Goal: Task Accomplishment & Management: Complete application form

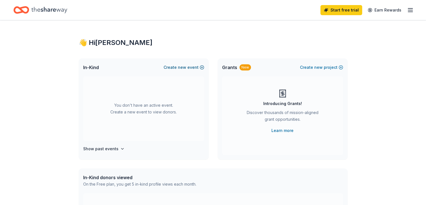
click at [183, 69] on span "new" at bounding box center [182, 67] width 8 height 7
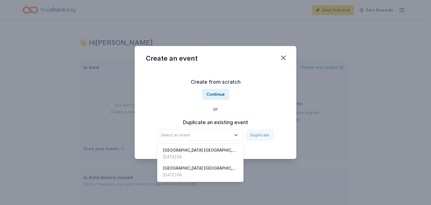
click at [205, 137] on span "Select an event" at bounding box center [196, 134] width 70 height 7
click at [206, 150] on div "[GEOGRAPHIC_DATA] [GEOGRAPHIC_DATA]" at bounding box center [200, 150] width 75 height 7
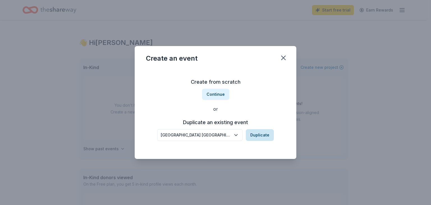
click at [259, 135] on button "Duplicate" at bounding box center [260, 135] width 28 height 12
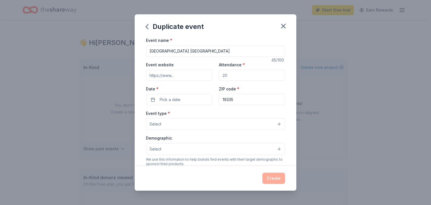
click at [173, 77] on input "Event website" at bounding box center [179, 75] width 66 height 11
click at [168, 74] on input "Event website" at bounding box center [179, 75] width 66 height 11
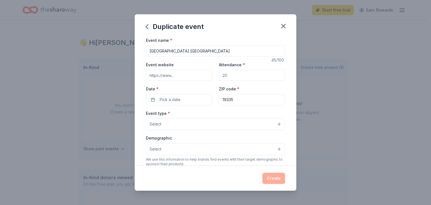
paste input "https://uh.dasd.org/"
type input "https://uh.dasd.org/"
click at [229, 74] on input "Attendance *" at bounding box center [252, 75] width 66 height 11
type input "8"
type input "750"
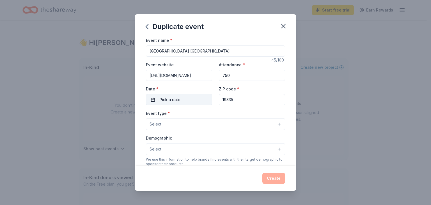
click at [183, 95] on button "Pick a date" at bounding box center [179, 99] width 66 height 11
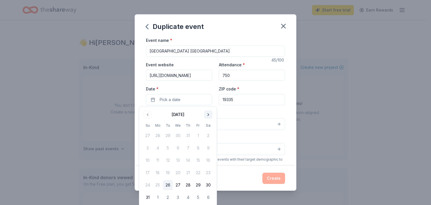
click at [209, 115] on button "Go to next month" at bounding box center [208, 114] width 8 height 8
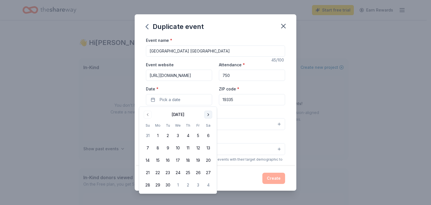
click at [209, 115] on button "Go to next month" at bounding box center [208, 114] width 8 height 8
click at [209, 162] on button "18" at bounding box center [208, 160] width 10 height 10
click at [223, 99] on input "19335" at bounding box center [252, 99] width 66 height 11
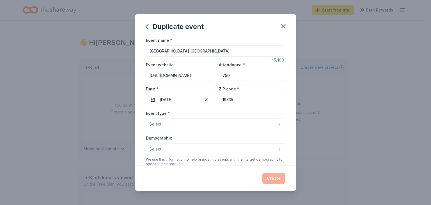
click at [174, 124] on button "Select" at bounding box center [215, 124] width 139 height 12
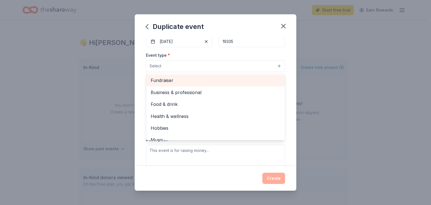
click at [233, 79] on span "Fundraiser" at bounding box center [215, 80] width 129 height 7
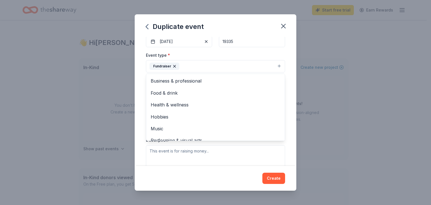
click at [289, 82] on div "Event name * Uwchlan Hills Elementary School Fall Jamboree 45 /100 Event websit…" at bounding box center [215, 101] width 161 height 129
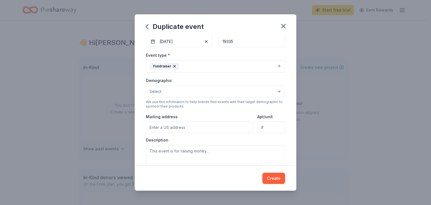
click at [200, 92] on button "Select" at bounding box center [215, 91] width 139 height 12
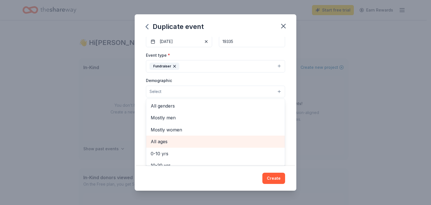
click at [166, 138] on span "All ages" at bounding box center [215, 141] width 129 height 7
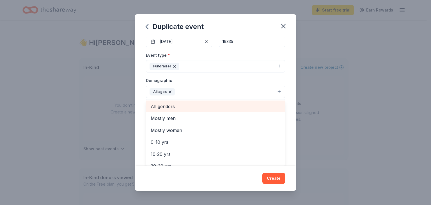
click at [159, 108] on span "All genders" at bounding box center [215, 106] width 129 height 7
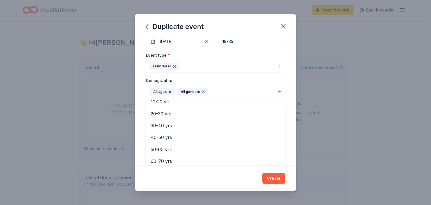
scroll to position [66, 0]
click at [271, 180] on div "Duplicate event Event name * Uwchlan Hills Elementary School Fall Jamboree 45 /…" at bounding box center [215, 102] width 161 height 176
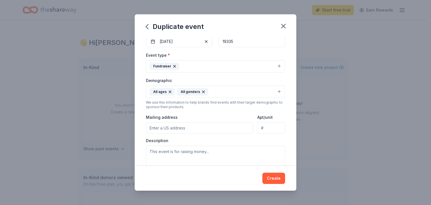
click at [219, 129] on input "Mailing address" at bounding box center [199, 127] width 107 height 11
type input "50 Peck Road, Downingtown, PA, 19335"
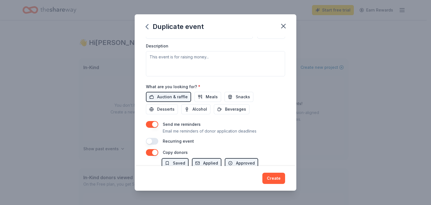
scroll to position [149, 0]
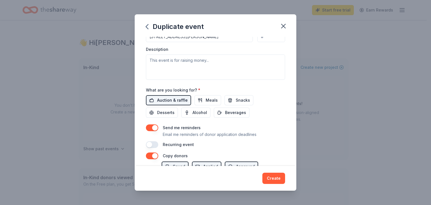
click at [173, 100] on span "Auction & raffle" at bounding box center [172, 100] width 31 height 7
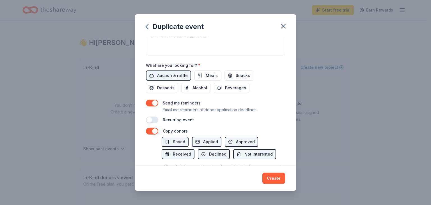
scroll to position [133, 0]
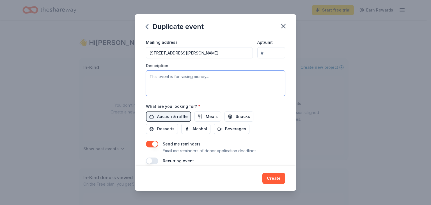
click at [152, 76] on textarea at bounding box center [215, 83] width 139 height 25
paste textarea "We will hold our annual Fall Jamboree on Saturday, November 1, 2025, a Hallowee…"
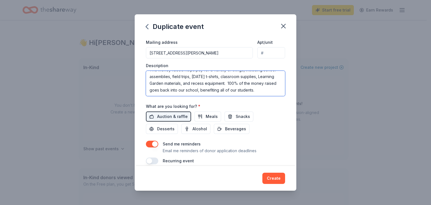
scroll to position [0, 0]
drag, startPoint x: 158, startPoint y: 83, endPoint x: 140, endPoint y: 74, distance: 20.1
click at [140, 74] on div "Event name * Uwchlan Hills Elementary School Fall Jamboree 45 /100 Event websit…" at bounding box center [215, 101] width 161 height 129
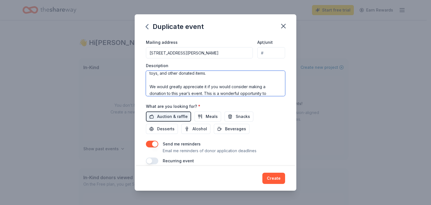
scroll to position [37, 0]
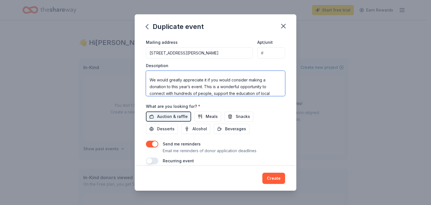
drag, startPoint x: 201, startPoint y: 87, endPoint x: 157, endPoint y: 79, distance: 44.2
click at [157, 79] on textarea "The Uwchlan Hills Home and School Association is proud to host our Fall Jambore…" at bounding box center [215, 83] width 139 height 25
click at [216, 85] on textarea "The Uwchlan Hills Home and School Association is proud to host our Fall Jambore…" at bounding box center [215, 83] width 139 height 25
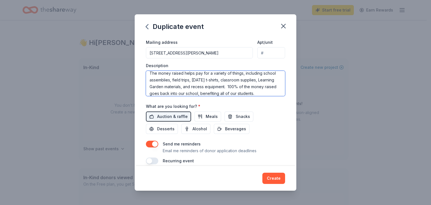
scroll to position [98, 0]
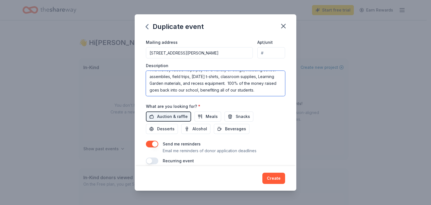
type textarea "The Uwchlan Hills Home and School Association is proud to host our Fall Jambore…"
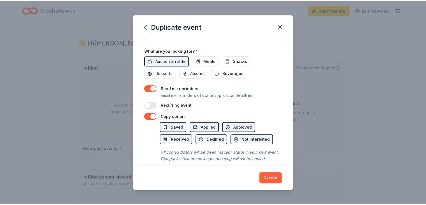
scroll to position [202, 0]
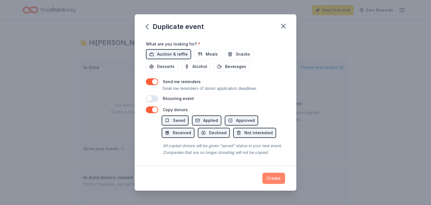
click at [270, 180] on button "Create" at bounding box center [273, 177] width 23 height 11
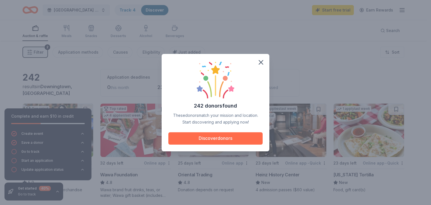
click at [231, 135] on button "Discover donors" at bounding box center [215, 138] width 94 height 12
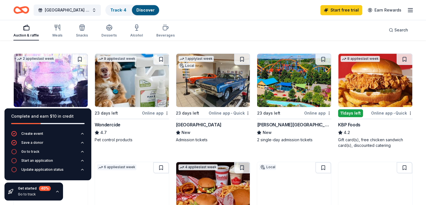
scroll to position [265, 0]
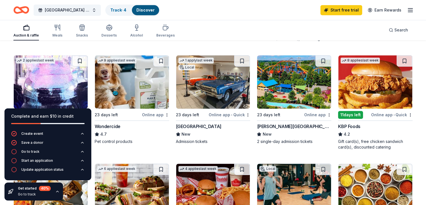
click at [287, 107] on img at bounding box center [294, 81] width 74 height 53
click at [372, 83] on img at bounding box center [376, 81] width 74 height 53
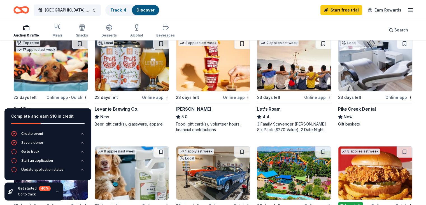
scroll to position [165, 0]
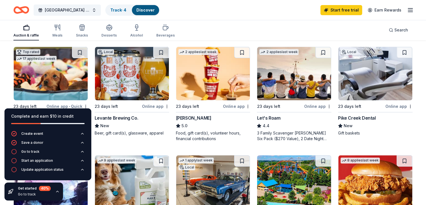
click at [137, 74] on img at bounding box center [132, 73] width 74 height 53
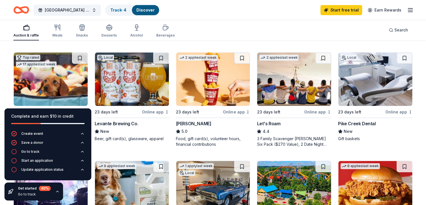
scroll to position [138, 0]
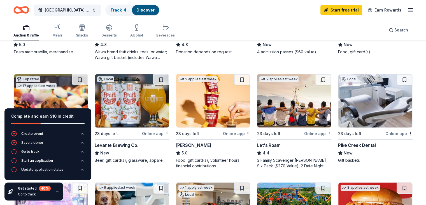
click at [375, 101] on img at bounding box center [376, 100] width 74 height 53
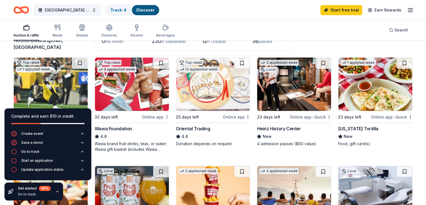
scroll to position [45, 0]
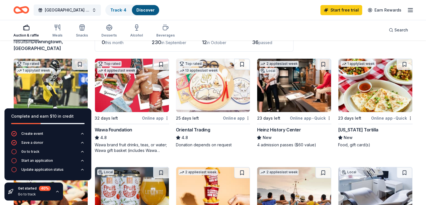
click at [362, 83] on img at bounding box center [376, 85] width 74 height 53
click at [407, 8] on icon "button" at bounding box center [410, 10] width 7 height 7
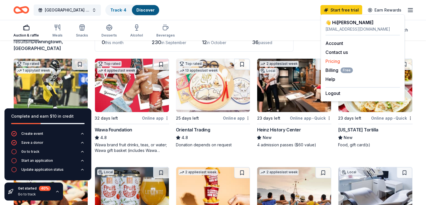
click at [339, 60] on link "Pricing" at bounding box center [333, 61] width 15 height 6
click at [337, 60] on link "Pricing" at bounding box center [333, 61] width 15 height 6
click at [334, 59] on link "Pricing" at bounding box center [333, 61] width 15 height 6
click at [418, 36] on div "Auction & raffle Meals Snacks Desserts Alcohol Beverages Search" at bounding box center [213, 30] width 426 height 21
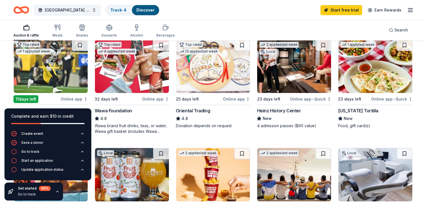
scroll to position [65, 0]
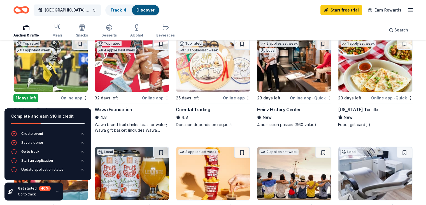
click at [371, 61] on img at bounding box center [376, 64] width 74 height 53
click at [376, 9] on link "Earn Rewards" at bounding box center [385, 10] width 40 height 10
click at [408, 10] on line "button" at bounding box center [410, 10] width 4 height 0
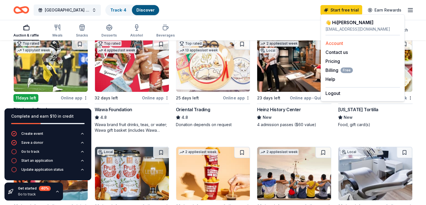
click at [332, 43] on link "Account" at bounding box center [335, 43] width 18 height 6
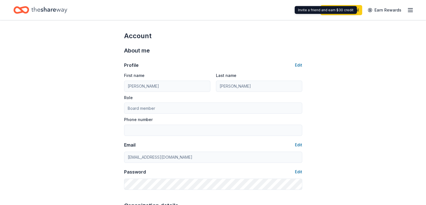
click at [340, 6] on div "Invite a friend and earn $30 credit Invite a friend and earn $30 credit" at bounding box center [326, 10] width 62 height 8
click at [331, 13] on link "Start free trial" at bounding box center [342, 10] width 42 height 10
click at [337, 10] on link "Start free trial" at bounding box center [342, 10] width 42 height 10
click at [42, 16] on div "Home" at bounding box center [40, 9] width 54 height 13
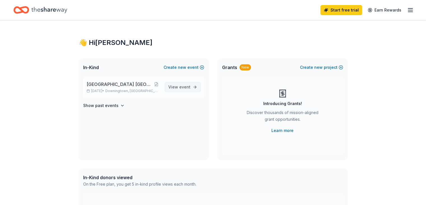
click at [175, 89] on span "View event" at bounding box center [179, 87] width 22 height 7
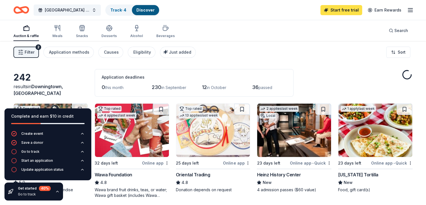
click at [343, 11] on link "Start free trial" at bounding box center [342, 10] width 42 height 10
click at [328, 9] on link "Start free trial" at bounding box center [342, 10] width 42 height 10
click at [131, 7] on div "Track · 4" at bounding box center [118, 10] width 25 height 10
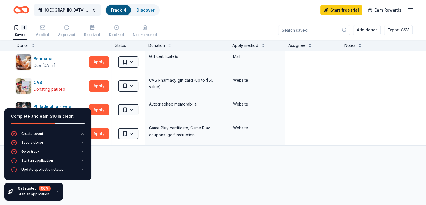
click at [117, 172] on div "Benihana Due in 23 days Apply Saved Gift certificate(s) Mail CVS Donating pause…" at bounding box center [219, 150] width 439 height 201
click at [333, 9] on link "Start free trial" at bounding box center [342, 10] width 42 height 10
click at [324, 10] on link "Start free trial" at bounding box center [342, 10] width 42 height 10
click at [407, 9] on icon "button" at bounding box center [410, 10] width 7 height 7
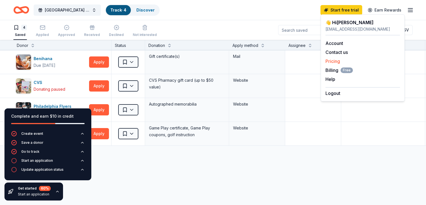
click at [337, 61] on link "Pricing" at bounding box center [333, 61] width 15 height 6
click at [59, 121] on div "Complete and earn $10 in credit" at bounding box center [47, 119] width 73 height 13
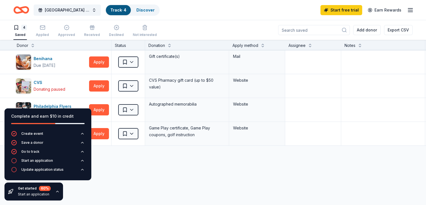
click at [55, 191] on icon "button" at bounding box center [57, 191] width 4 height 4
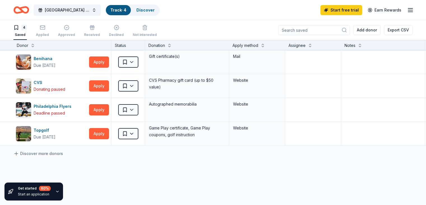
click at [338, 4] on div "Start free trial Earn Rewards" at bounding box center [367, 9] width 93 height 13
click at [338, 7] on link "Start free trial" at bounding box center [342, 10] width 42 height 10
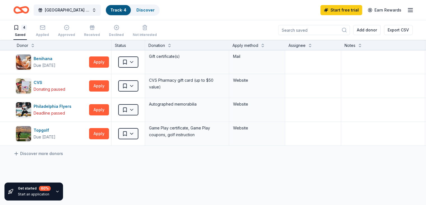
click at [28, 12] on icon "Home" at bounding box center [24, 10] width 9 height 6
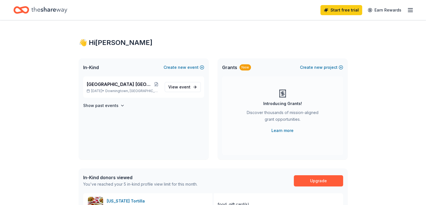
click at [28, 8] on icon "Home" at bounding box center [24, 10] width 9 height 6
click at [407, 12] on icon "button" at bounding box center [410, 10] width 7 height 7
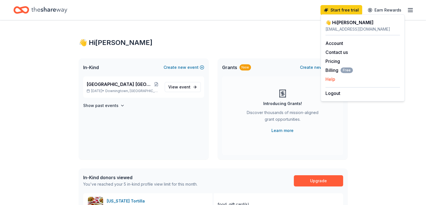
click at [330, 80] on button "Help" at bounding box center [331, 79] width 10 height 7
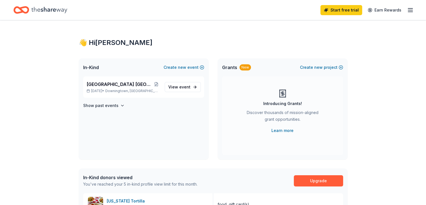
click at [408, 10] on line "button" at bounding box center [410, 10] width 4 height 0
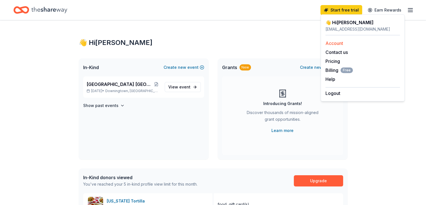
click at [334, 45] on link "Account" at bounding box center [335, 43] width 18 height 6
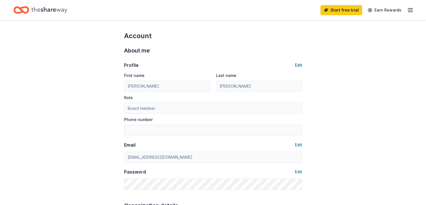
click at [302, 63] on button "Edit" at bounding box center [298, 65] width 7 height 7
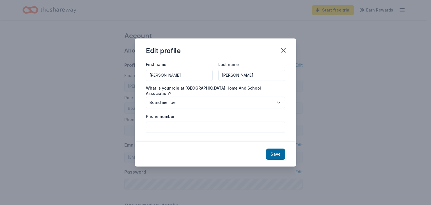
drag, startPoint x: 181, startPoint y: 80, endPoint x: 149, endPoint y: 82, distance: 32.3
click at [149, 81] on input "Beth" at bounding box center [179, 75] width 67 height 11
type input "Kristin"
type input "Wade"
click at [155, 105] on button "Board member" at bounding box center [215, 102] width 139 height 12
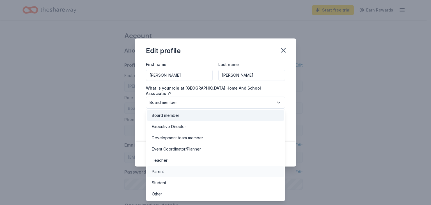
click at [158, 170] on div "Parent" at bounding box center [158, 171] width 12 height 7
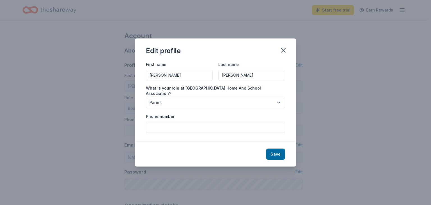
click at [211, 124] on input "Phone number" at bounding box center [215, 126] width 139 height 11
type input "6106627436"
click at [276, 152] on button "Save" at bounding box center [275, 153] width 19 height 11
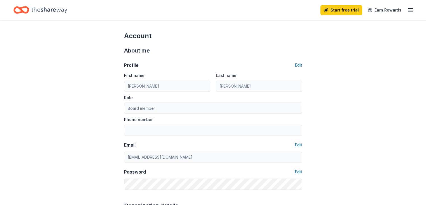
type input "Kristin"
type input "Wade"
type input "Parent"
type input "6106627436"
click at [401, 14] on div "Start free trial Earn Rewards" at bounding box center [367, 9] width 93 height 13
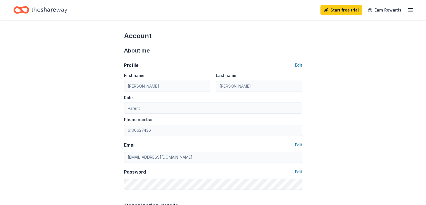
click at [407, 12] on icon "button" at bounding box center [410, 10] width 7 height 7
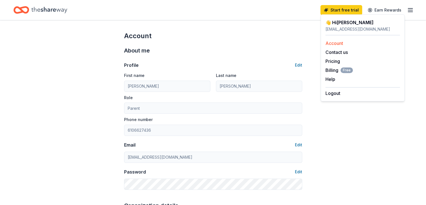
click at [331, 45] on link "Account" at bounding box center [335, 43] width 18 height 6
click at [48, 11] on icon "Home" at bounding box center [49, 9] width 36 height 11
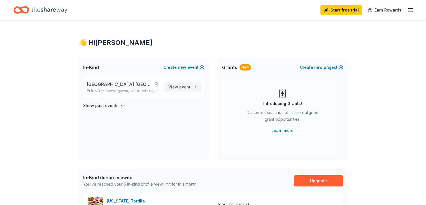
click at [179, 88] on span "View event" at bounding box center [179, 87] width 22 height 7
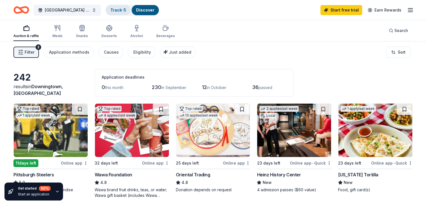
click at [126, 10] on link "Track · 5" at bounding box center [118, 10] width 16 height 5
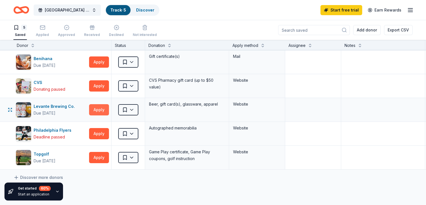
click at [109, 111] on button "Apply" at bounding box center [99, 109] width 20 height 11
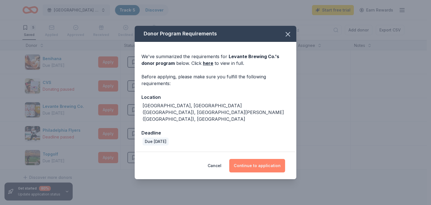
click at [246, 159] on button "Continue to application" at bounding box center [257, 165] width 56 height 13
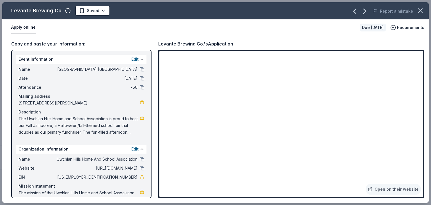
scroll to position [18, 0]
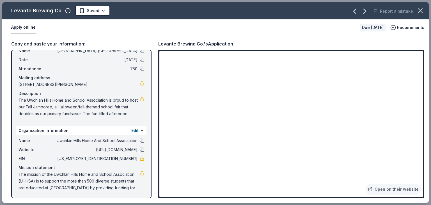
drag, startPoint x: 341, startPoint y: 9, endPoint x: 344, endPoint y: -8, distance: 17.2
click at [344, 0] on html "Uwchlan Hills Elementary School Fall Jamboree Track · 5 Discover Start free tri…" at bounding box center [215, 102] width 431 height 205
click at [194, 7] on div "Levante Brewing Co. Saved" at bounding box center [130, 11] width 256 height 10
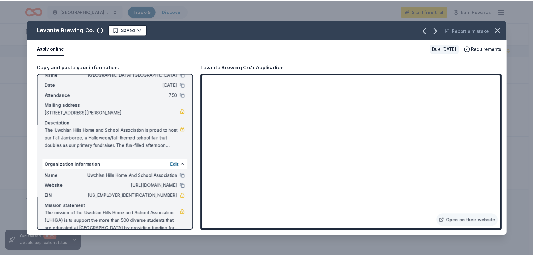
scroll to position [0, 0]
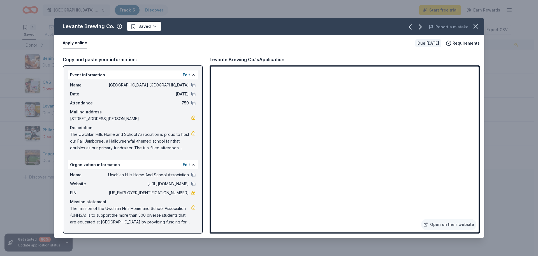
drag, startPoint x: 314, startPoint y: 0, endPoint x: 337, endPoint y: 22, distance: 31.9
click at [337, 22] on div "Report a mistake" at bounding box center [401, 27] width 168 height 16
click at [71, 42] on button "Apply online" at bounding box center [75, 43] width 24 height 12
click at [426, 28] on icon "button" at bounding box center [476, 26] width 8 height 8
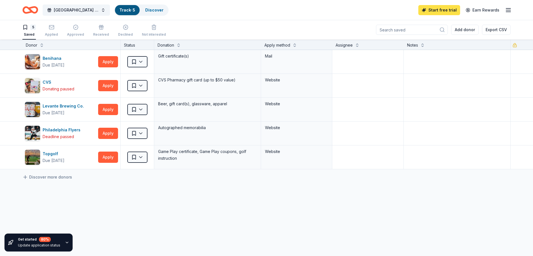
click at [426, 10] on link "Start free trial" at bounding box center [439, 10] width 42 height 10
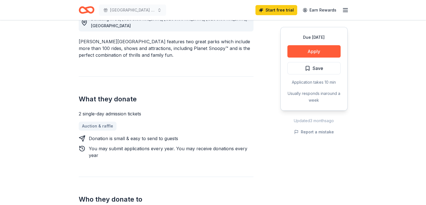
scroll to position [170, 0]
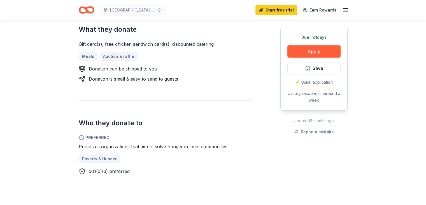
scroll to position [121, 0]
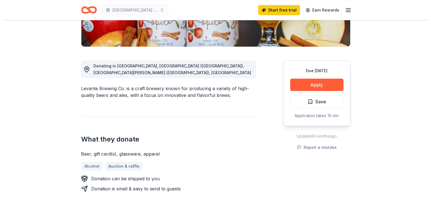
scroll to position [122, 0]
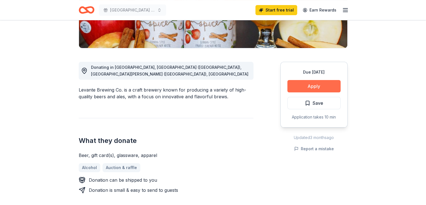
click at [304, 84] on button "Apply" at bounding box center [314, 86] width 53 height 12
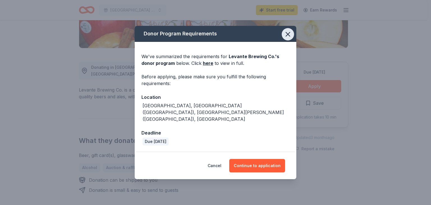
click at [288, 40] on button "button" at bounding box center [287, 34] width 12 height 12
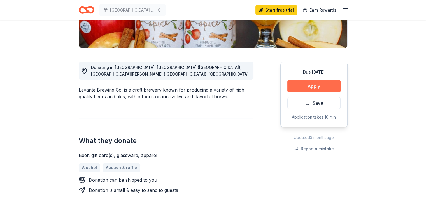
click at [313, 86] on button "Apply" at bounding box center [314, 86] width 53 height 12
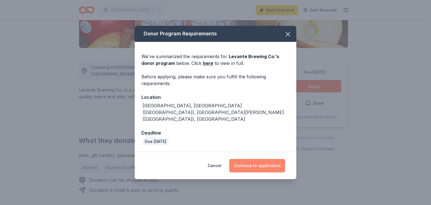
click at [270, 161] on button "Continue to application" at bounding box center [257, 165] width 56 height 13
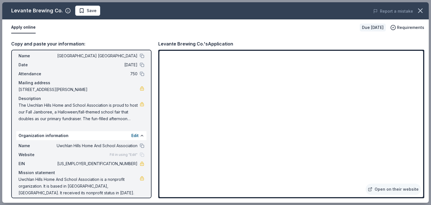
scroll to position [18, 0]
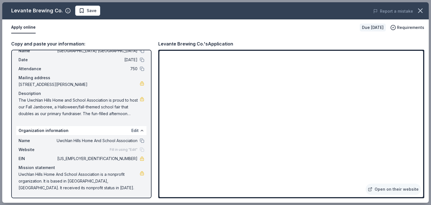
click at [131, 130] on button "Edit" at bounding box center [134, 130] width 7 height 7
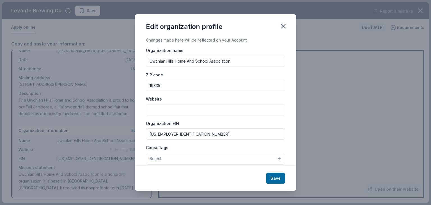
click at [151, 111] on input "Website" at bounding box center [215, 109] width 139 height 11
paste input "https://uh.dasd.org/"
type input "https://uh.dasd.org/"
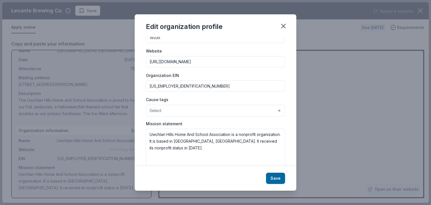
scroll to position [48, 0]
click at [263, 109] on button "Select" at bounding box center [215, 110] width 139 height 12
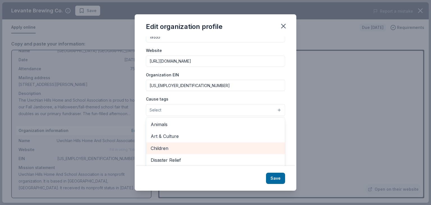
click at [183, 149] on span "Children" at bounding box center [215, 147] width 129 height 7
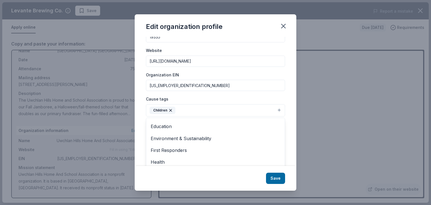
scroll to position [27, 0]
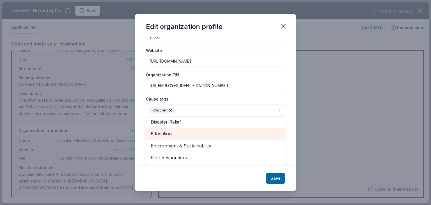
click at [211, 134] on span "Education" at bounding box center [215, 133] width 129 height 7
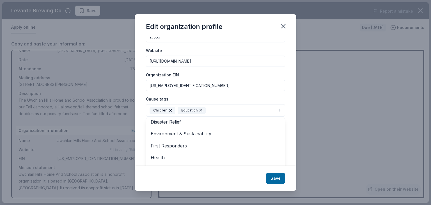
click at [290, 130] on div "Changes made here will be reflected on your Account. Organization name Uwchlan …" at bounding box center [215, 101] width 161 height 129
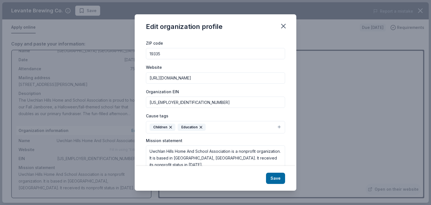
scroll to position [59, 0]
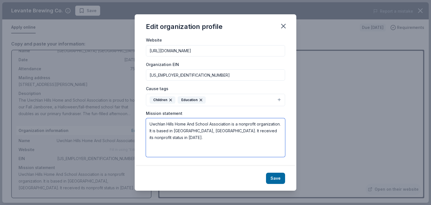
drag, startPoint x: 181, startPoint y: 136, endPoint x: 141, endPoint y: 122, distance: 42.2
click at [141, 122] on div "Changes made here will be reflected on your Account. Organization name Uwchlan …" at bounding box center [215, 101] width 161 height 129
paste textarea "The mission of the Uwchlan Hills Home and School Association (UHHSA) is to supp…"
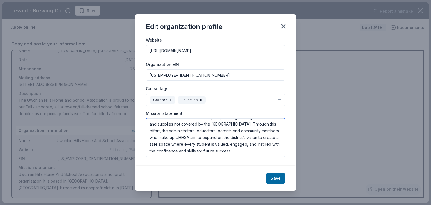
scroll to position [34, 0]
type textarea "The mission of the Uwchlan Hills Home and School Association (UHHSA) is to supp…"
click at [279, 176] on button "Save" at bounding box center [275, 177] width 19 height 11
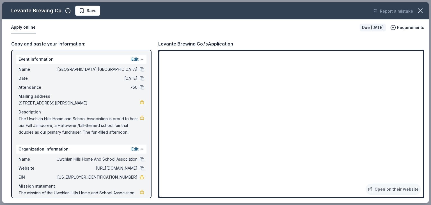
scroll to position [18, 0]
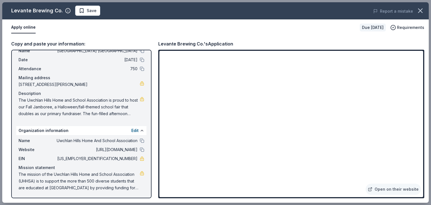
click at [26, 28] on button "Apply online" at bounding box center [23, 28] width 24 height 12
click at [28, 28] on button "Apply online" at bounding box center [23, 28] width 24 height 12
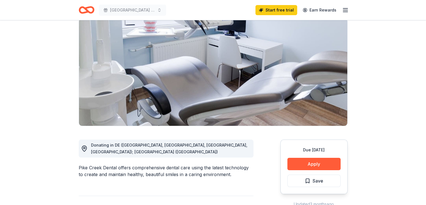
scroll to position [47, 0]
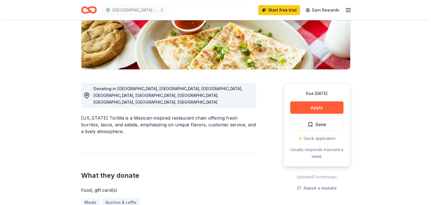
scroll to position [103, 0]
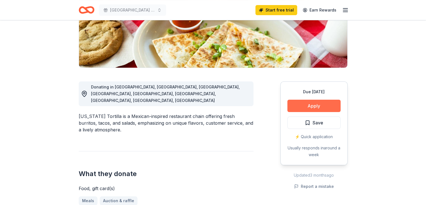
click at [312, 102] on button "Apply" at bounding box center [314, 106] width 53 height 12
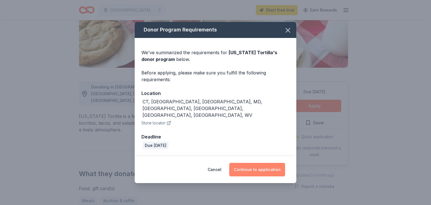
click at [248, 163] on button "Continue to application" at bounding box center [257, 169] width 56 height 13
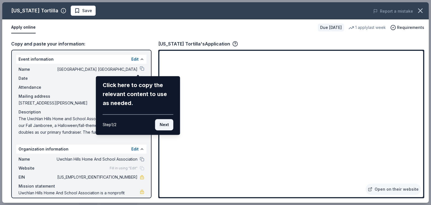
click at [164, 124] on button "Next" at bounding box center [164, 124] width 18 height 11
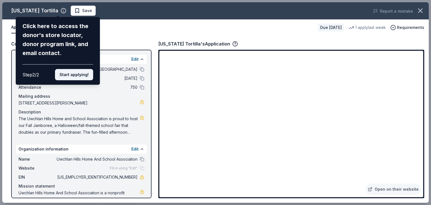
click at [73, 75] on button "Start applying!" at bounding box center [74, 74] width 38 height 11
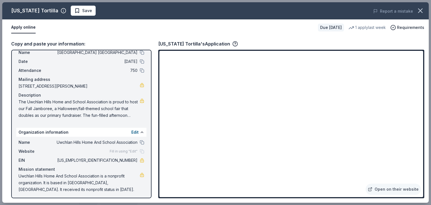
scroll to position [18, 0]
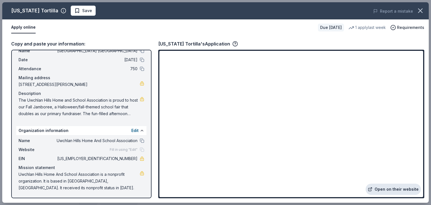
click at [378, 189] on link "Open on their website" at bounding box center [392, 188] width 55 height 11
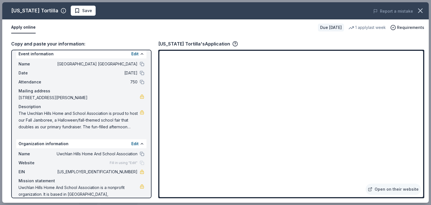
scroll to position [0, 0]
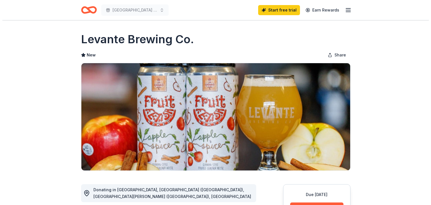
scroll to position [122, 0]
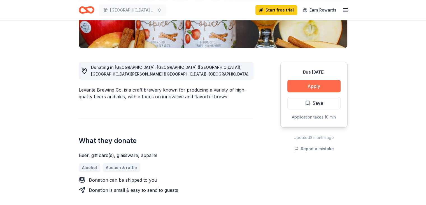
click at [319, 85] on button "Apply" at bounding box center [314, 86] width 53 height 12
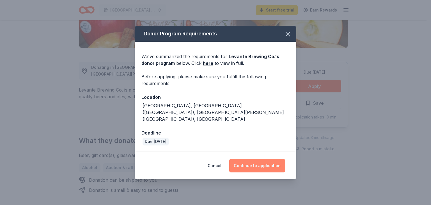
click at [257, 159] on button "Continue to application" at bounding box center [257, 165] width 56 height 13
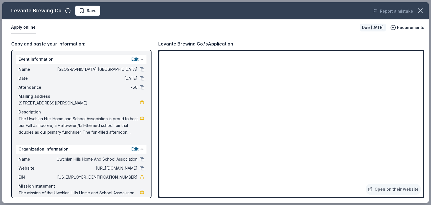
scroll to position [18, 0]
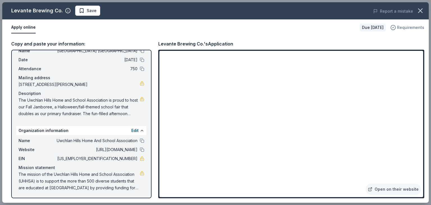
click at [401, 27] on span "Requirements" at bounding box center [410, 27] width 27 height 7
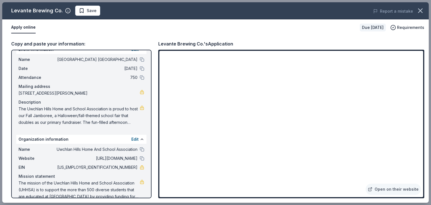
scroll to position [0, 0]
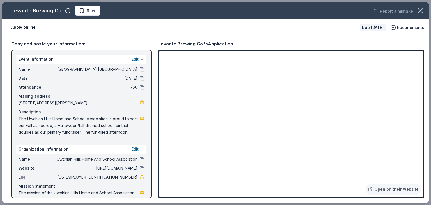
click at [19, 25] on button "Apply online" at bounding box center [23, 28] width 24 height 12
click at [88, 14] on span "Save" at bounding box center [92, 10] width 10 height 7
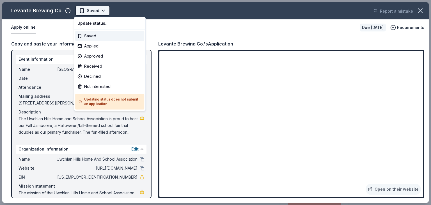
click at [93, 15] on html "Uwchlan Hills Elementary School Fall Jamboree Saved Apply Due in 23 days Share …" at bounding box center [215, 102] width 431 height 205
click at [159, 38] on html "Uwchlan Hills Elementary School Fall Jamboree Saved Apply Due in 23 days Share …" at bounding box center [215, 102] width 431 height 205
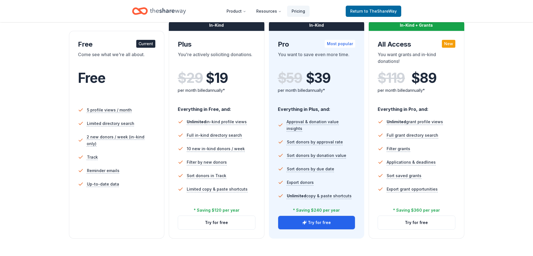
scroll to position [94, 0]
